Goal: Task Accomplishment & Management: Use online tool/utility

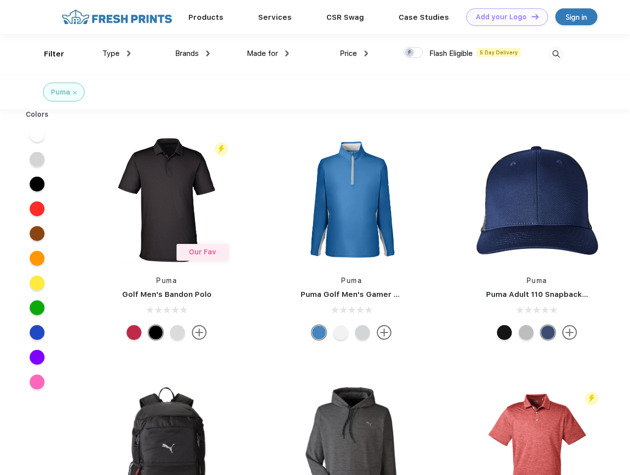
click at [504, 17] on link "Add your Logo Design Tool" at bounding box center [507, 16] width 82 height 17
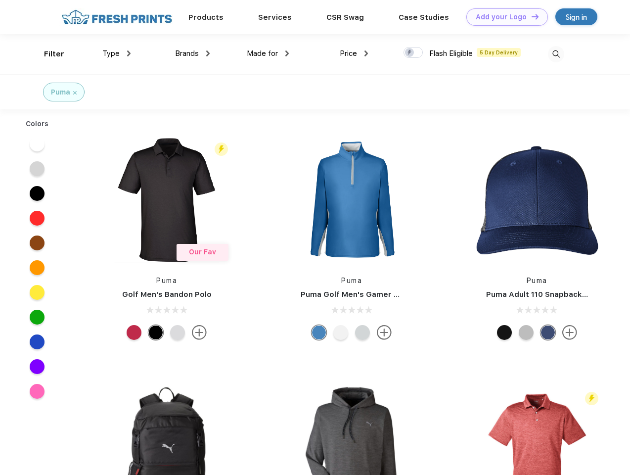
click at [0, 0] on div "Design Tool" at bounding box center [0, 0] width 0 height 0
click at [531, 16] on link "Add your Logo Design Tool" at bounding box center [507, 16] width 82 height 17
click at [47, 54] on div "Filter" at bounding box center [54, 53] width 20 height 11
click at [117, 53] on span "Type" at bounding box center [110, 53] width 17 height 9
click at [192, 53] on span "Brands" at bounding box center [187, 53] width 24 height 9
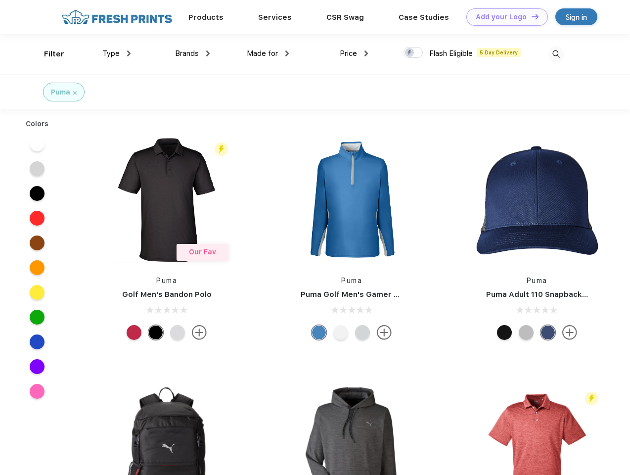
click at [268, 53] on span "Made for" at bounding box center [262, 53] width 31 height 9
click at [354, 53] on span "Price" at bounding box center [348, 53] width 17 height 9
click at [414, 53] on div at bounding box center [413, 52] width 19 height 11
click at [410, 53] on input "checkbox" at bounding box center [407, 49] width 6 height 6
click at [556, 54] on img at bounding box center [556, 54] width 16 height 16
